Goal: Navigation & Orientation: Find specific page/section

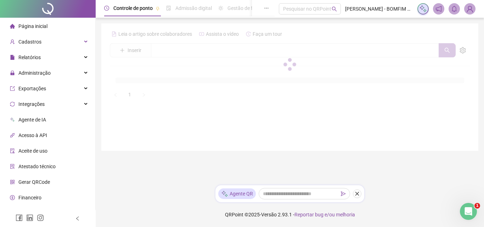
click at [364, 6] on span "[PERSON_NAME] - BOMFIM CONTABILIDADE E AUDITORIA S/S EPP" at bounding box center [379, 9] width 68 height 8
click at [364, 5] on span "[PERSON_NAME] - BOMFIM CONTABILIDADE E AUDITORIA S/S EPP" at bounding box center [379, 9] width 68 height 8
click at [439, 8] on icon "notification" at bounding box center [438, 9] width 6 height 6
click at [46, 24] on span "Página inicial" at bounding box center [32, 26] width 29 height 6
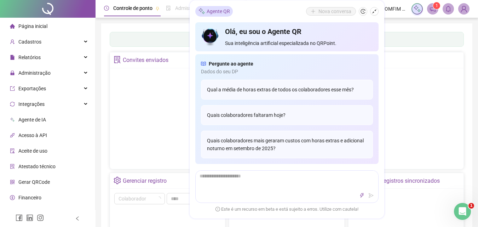
click at [34, 28] on span "Página inicial" at bounding box center [32, 26] width 29 height 6
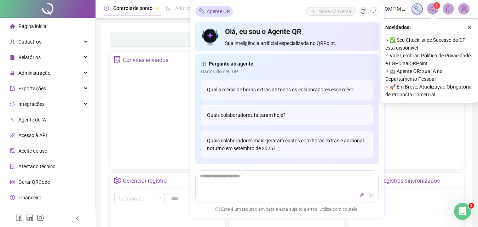
click at [31, 23] on span "Página inicial" at bounding box center [32, 26] width 29 height 6
click at [30, 23] on span "Página inicial" at bounding box center [32, 26] width 29 height 6
